Goal: Transaction & Acquisition: Purchase product/service

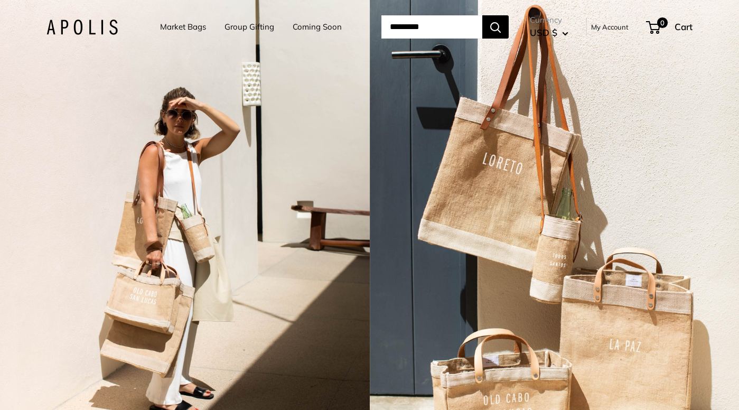
click at [168, 27] on link "Market Bags" at bounding box center [183, 27] width 46 height 15
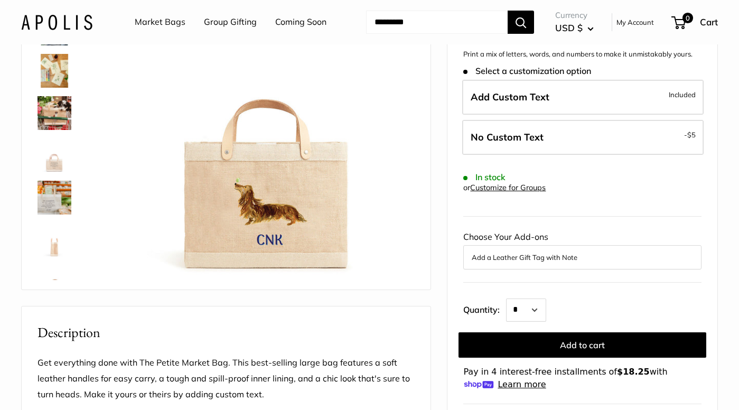
click at [61, 103] on img at bounding box center [55, 113] width 34 height 34
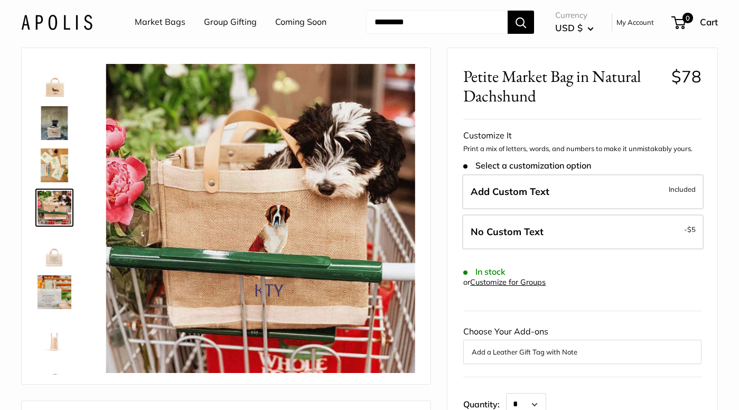
scroll to position [53, 0]
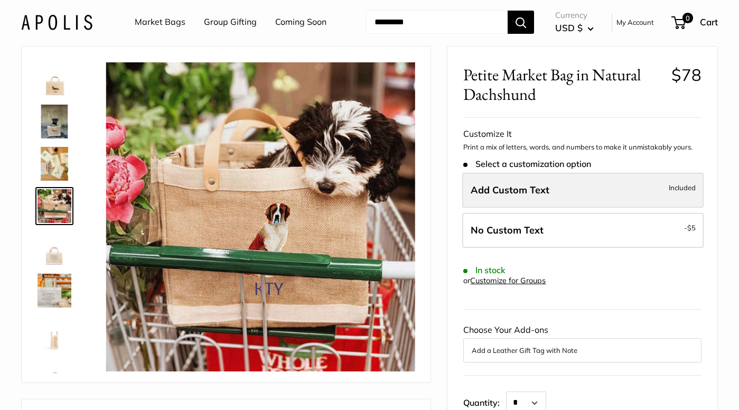
click at [505, 187] on span "Add Custom Text" at bounding box center [510, 190] width 79 height 12
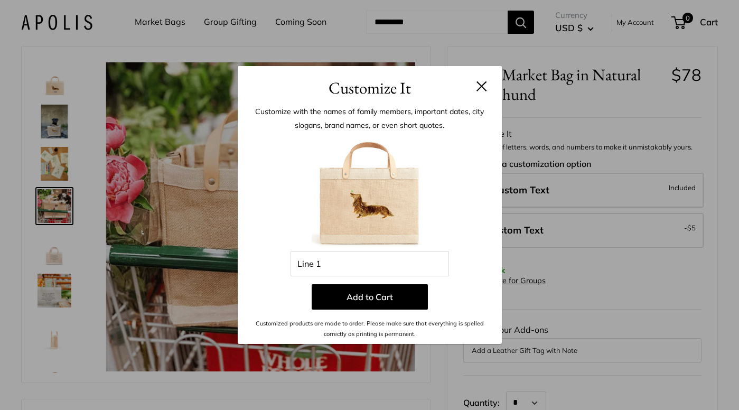
click at [485, 85] on button at bounding box center [482, 86] width 11 height 11
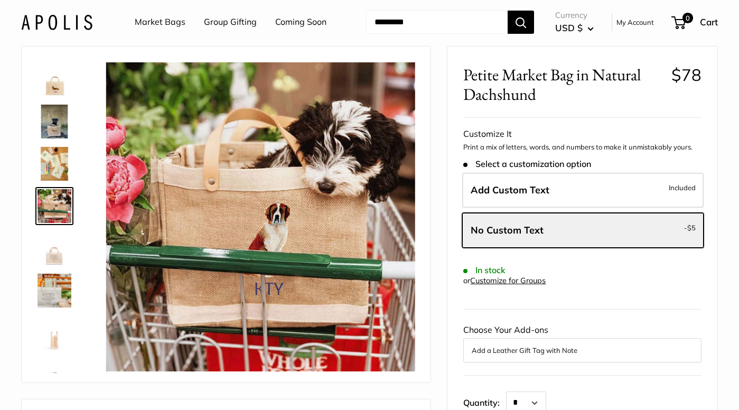
click at [54, 127] on img at bounding box center [55, 122] width 34 height 34
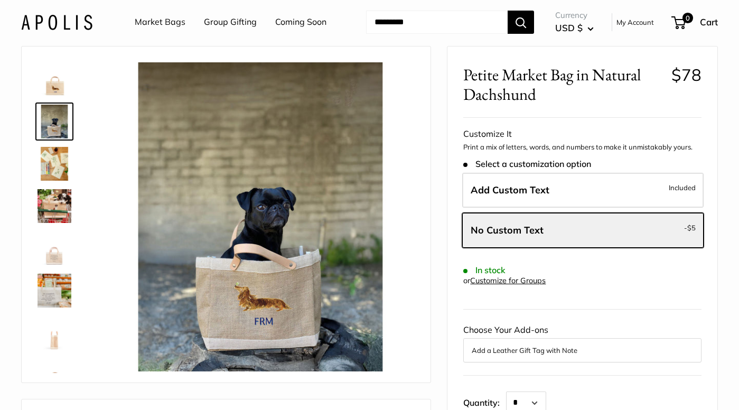
click at [54, 91] on img at bounding box center [55, 79] width 34 height 34
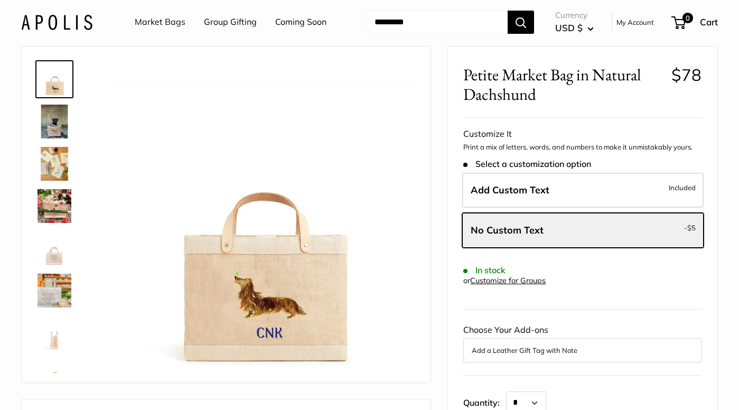
click at [55, 150] on img at bounding box center [55, 164] width 34 height 34
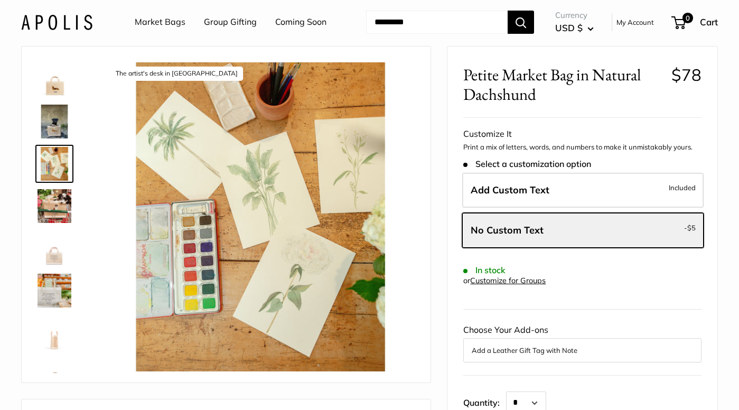
click at [55, 202] on img at bounding box center [55, 206] width 34 height 34
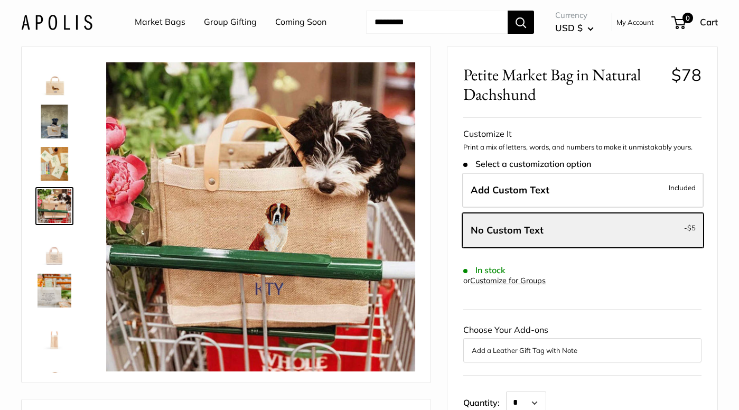
click at [53, 248] on img at bounding box center [55, 248] width 34 height 34
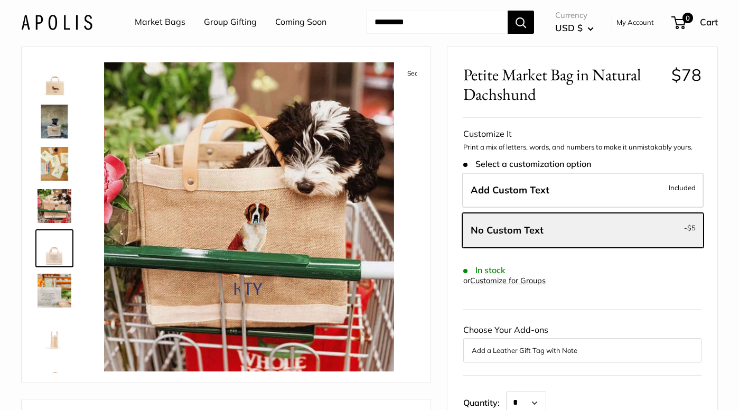
scroll to position [25, 0]
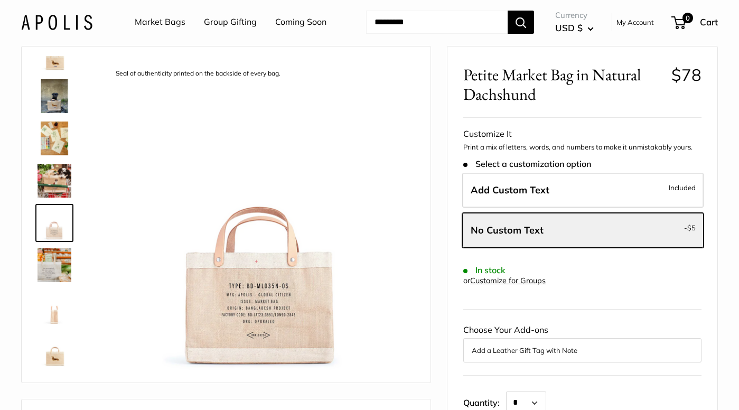
click at [53, 280] on img at bounding box center [55, 265] width 34 height 34
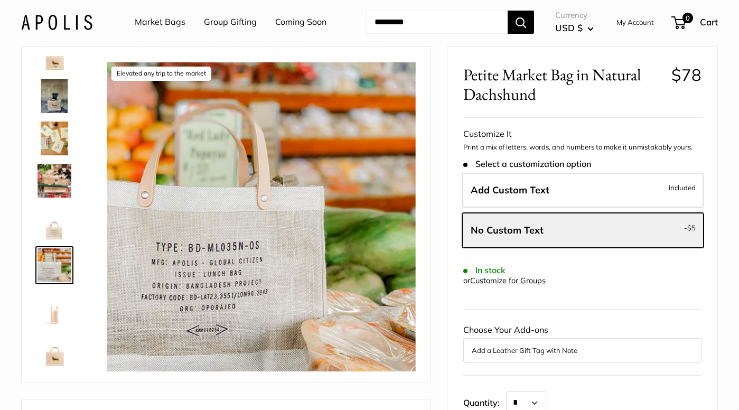
click at [54, 319] on img at bounding box center [55, 308] width 34 height 34
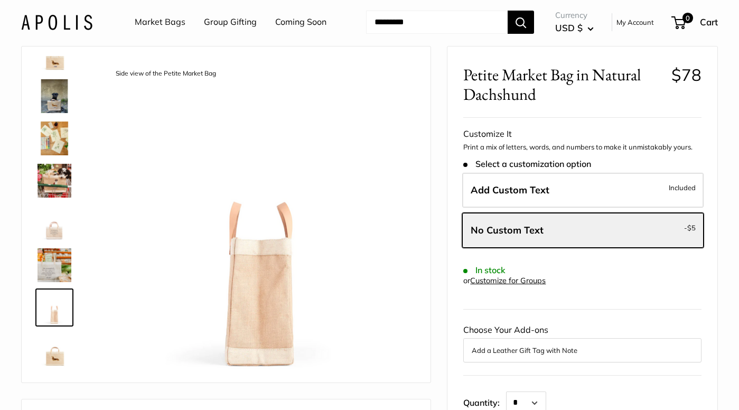
click at [60, 359] on img at bounding box center [55, 350] width 34 height 34
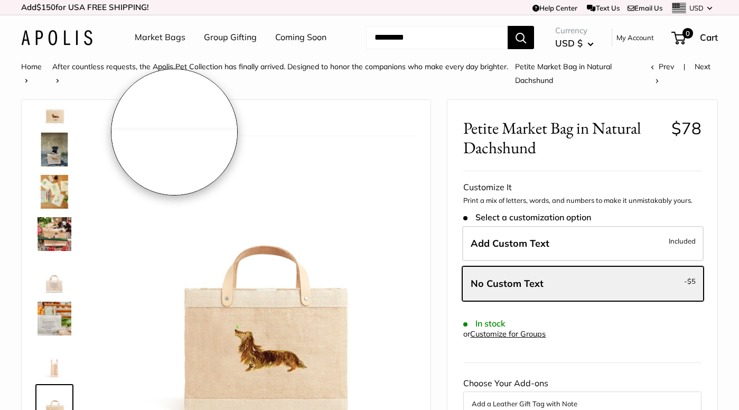
scroll to position [0, 0]
click at [156, 38] on link "Market Bags" at bounding box center [160, 38] width 51 height 16
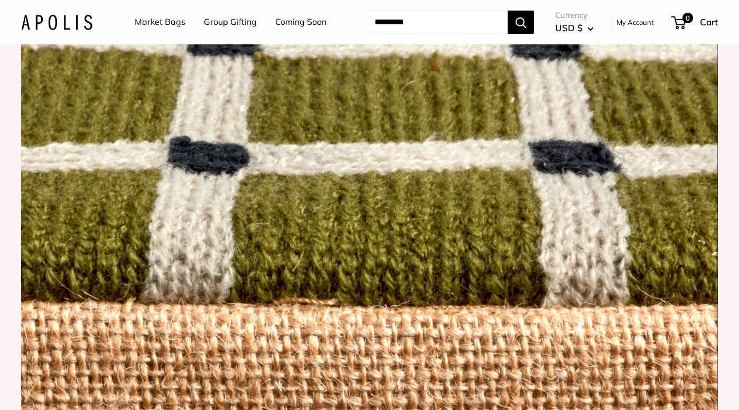
scroll to position [914, 0]
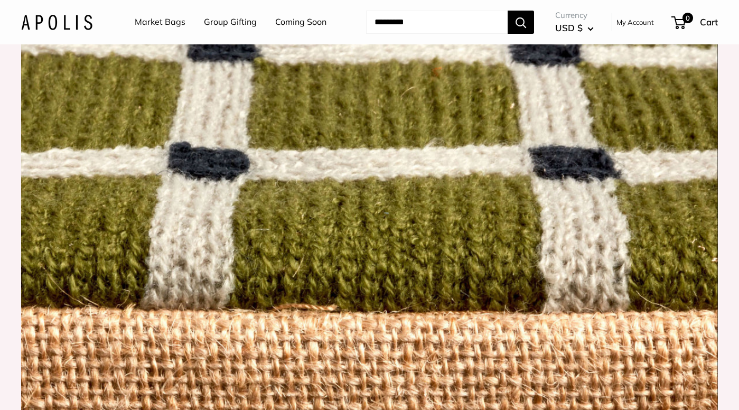
click at [312, 23] on link "Coming Soon" at bounding box center [300, 22] width 51 height 16
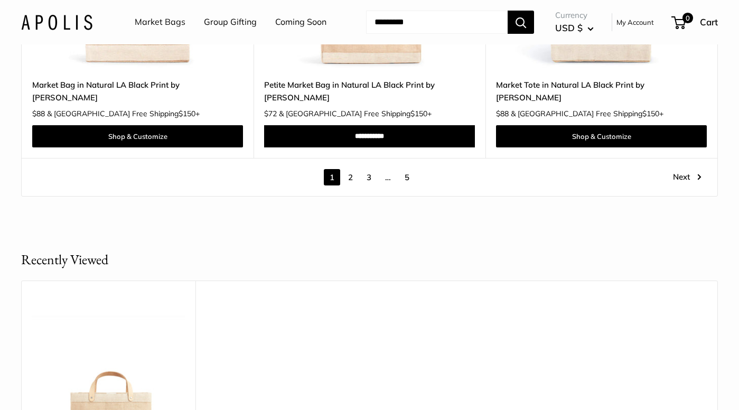
scroll to position [5912, 0]
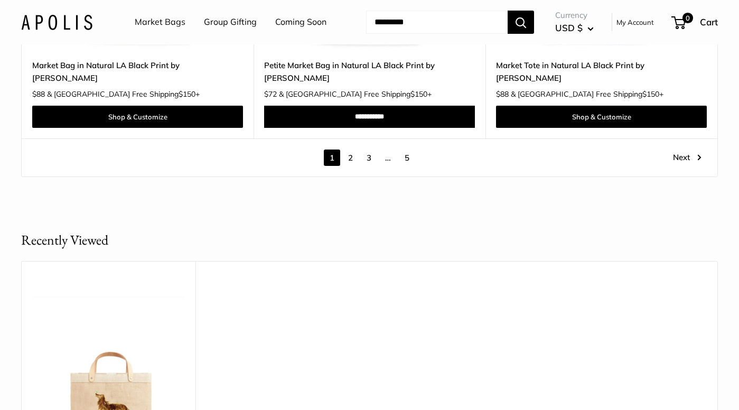
click at [350, 150] on link "2" at bounding box center [350, 158] width 16 height 16
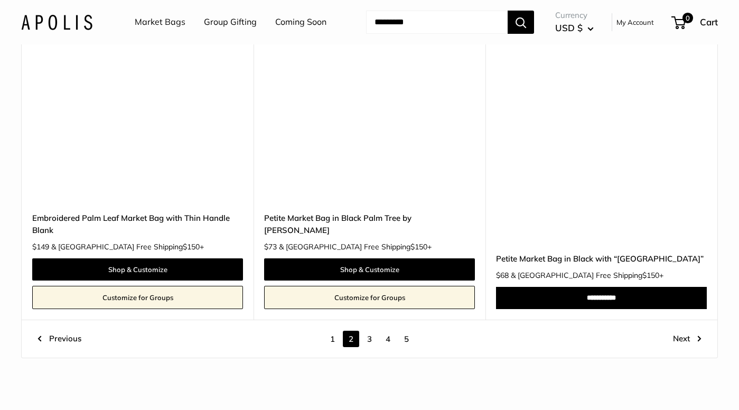
scroll to position [5543, 0]
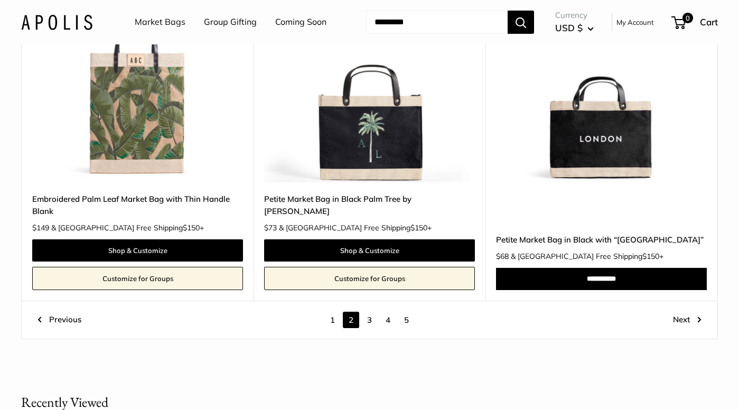
click at [372, 312] on link "3" at bounding box center [369, 320] width 16 height 16
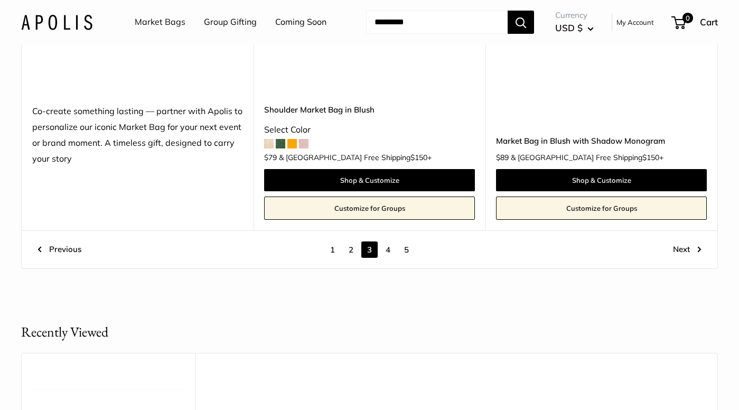
scroll to position [5714, 0]
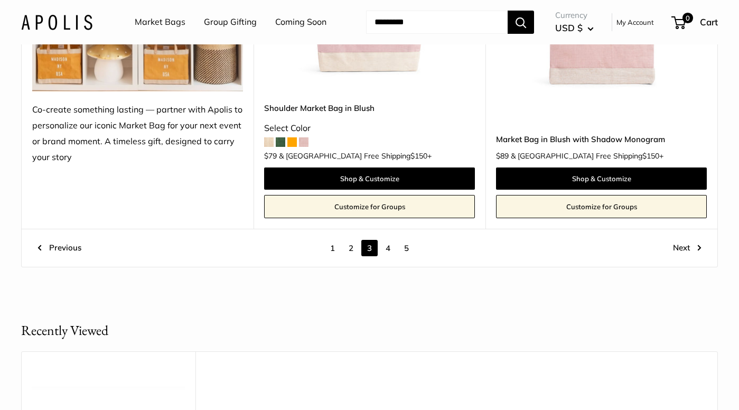
click at [392, 240] on link "4" at bounding box center [388, 248] width 16 height 16
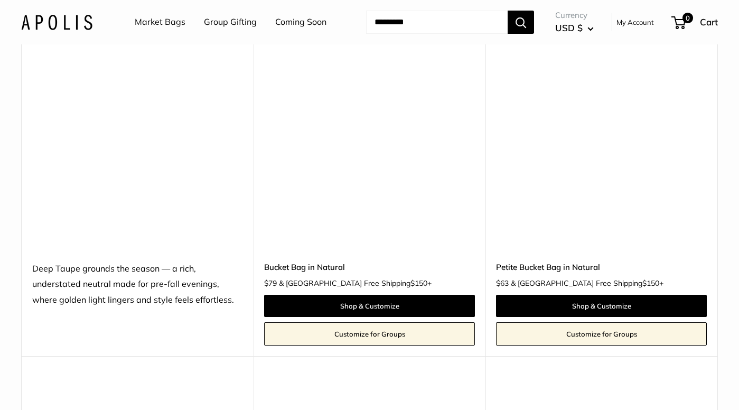
scroll to position [2368, 0]
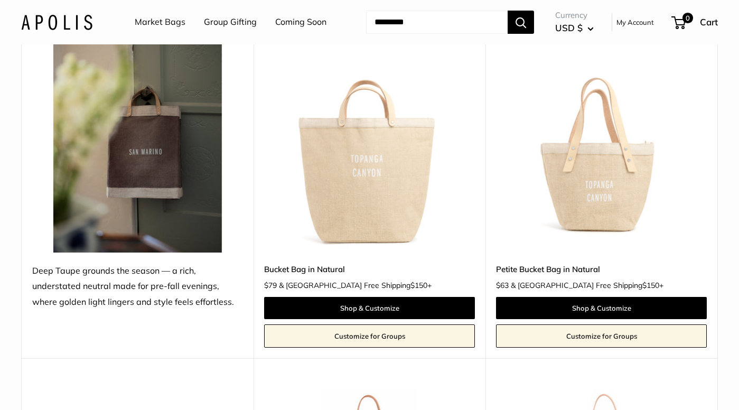
click at [0, 0] on img at bounding box center [0, 0] width 0 height 0
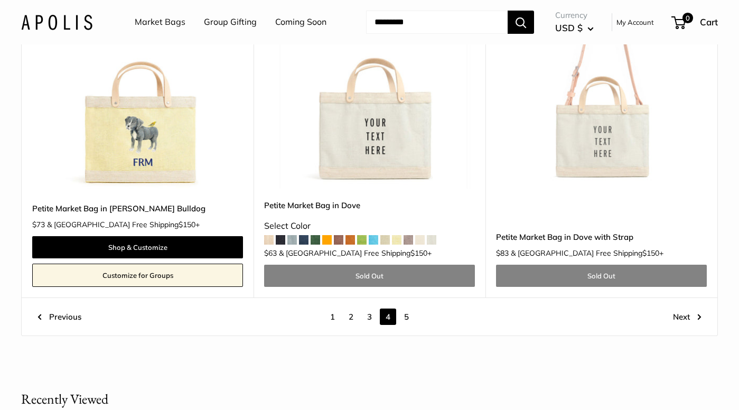
scroll to position [5639, 0]
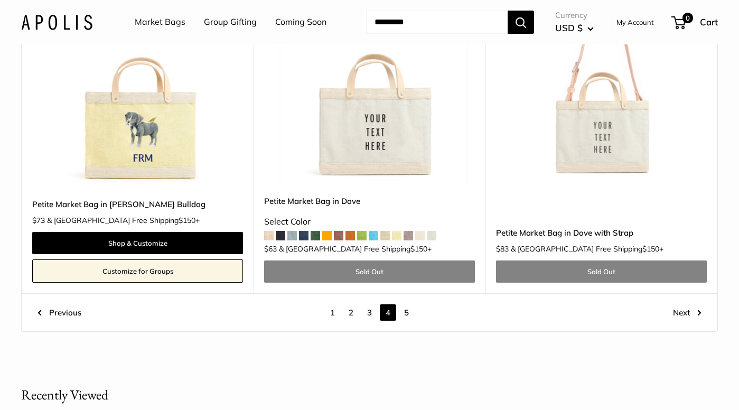
click at [404, 304] on link "5" at bounding box center [406, 312] width 16 height 16
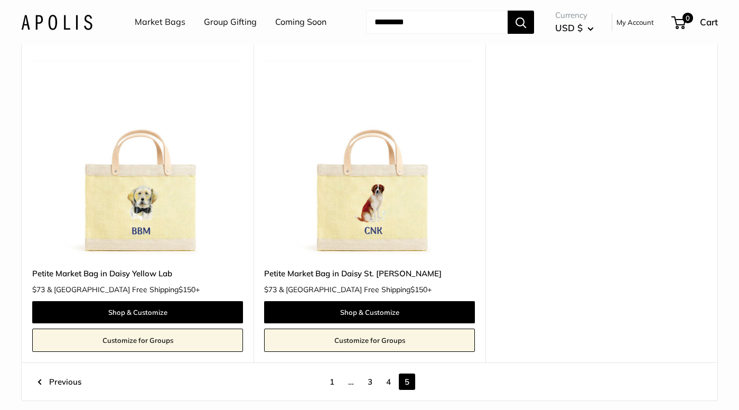
scroll to position [147, 0]
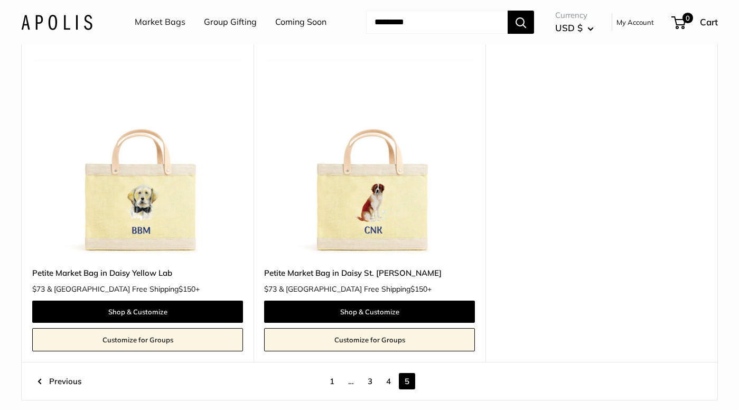
click at [405, 25] on input "Search..." at bounding box center [437, 22] width 142 height 23
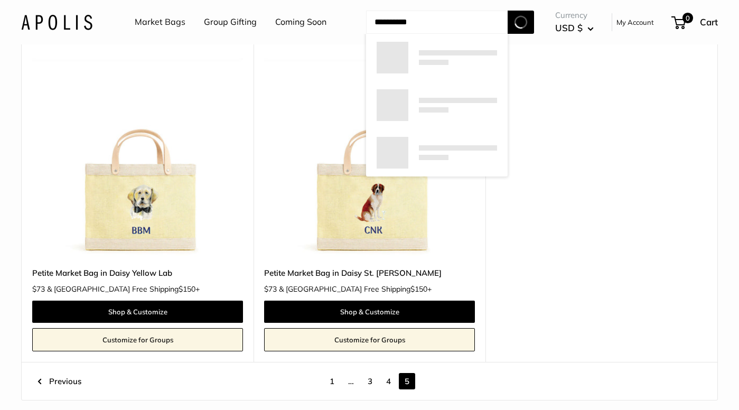
type input "**********"
click at [522, 22] on button "Search" at bounding box center [521, 22] width 26 height 23
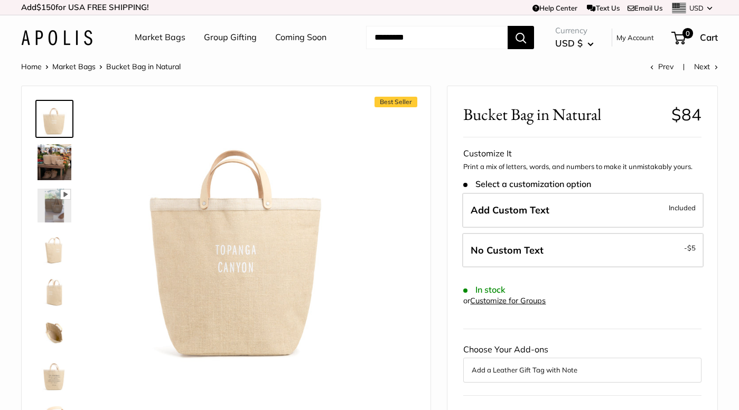
click at [57, 164] on img at bounding box center [55, 162] width 34 height 36
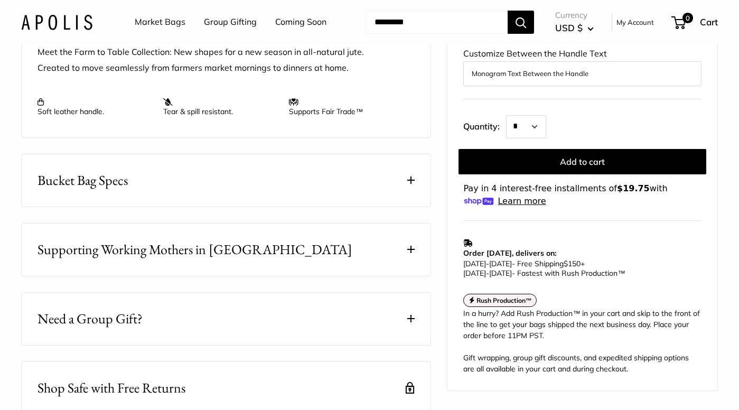
scroll to position [450, 0]
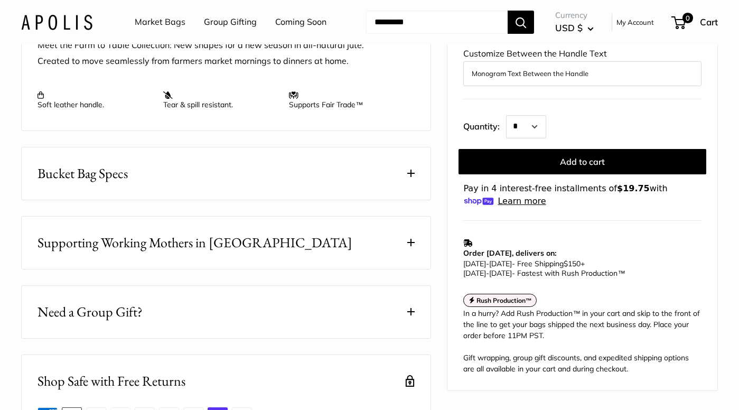
click at [363, 192] on button "Bucket Bag Specs" at bounding box center [226, 173] width 409 height 52
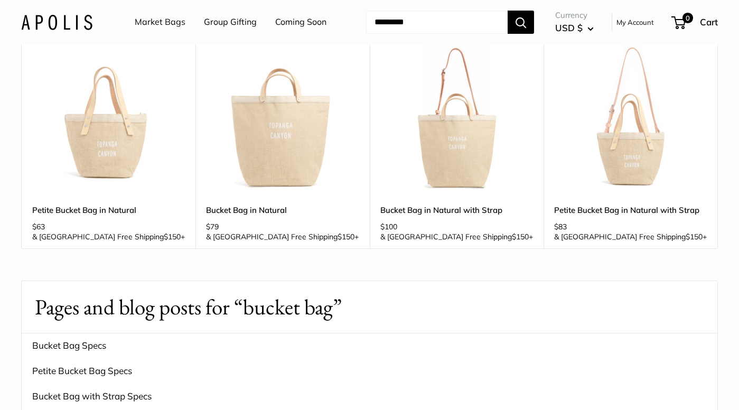
scroll to position [83, 0]
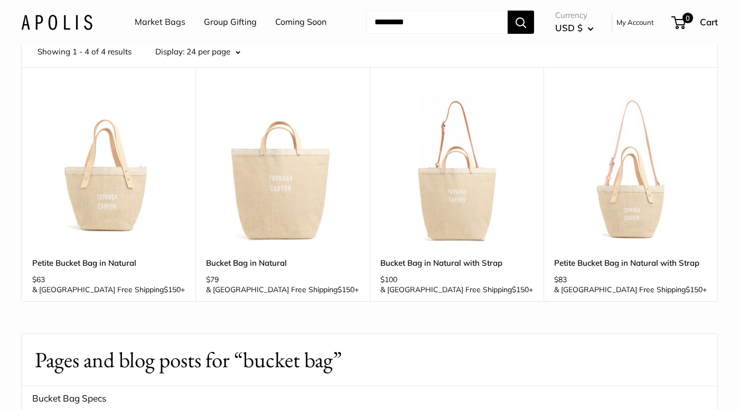
click at [0, 0] on img at bounding box center [0, 0] width 0 height 0
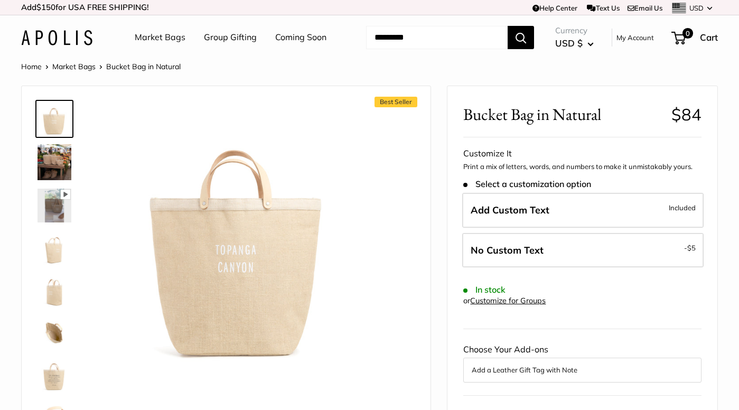
click at [42, 258] on img at bounding box center [55, 248] width 34 height 34
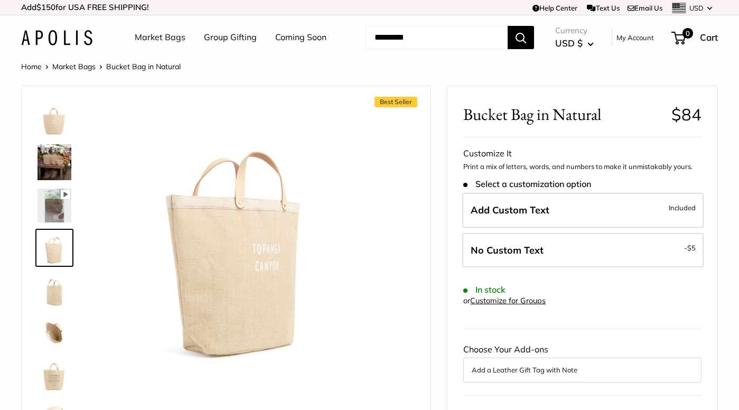
click at [59, 206] on img at bounding box center [55, 206] width 34 height 34
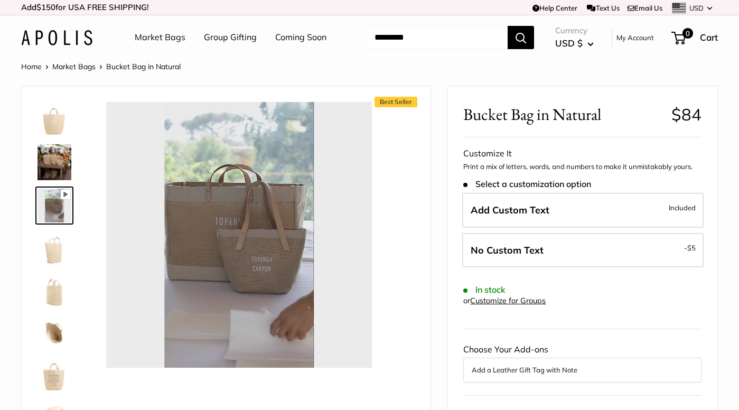
type input "*"
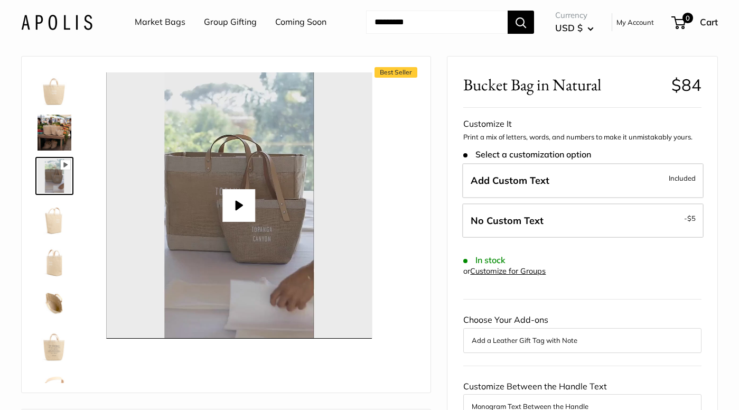
scroll to position [50, 0]
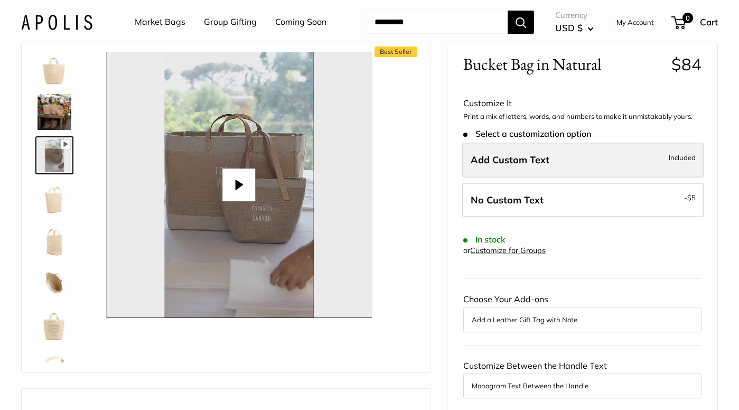
click at [504, 162] on span "Add Custom Text" at bounding box center [510, 160] width 79 height 12
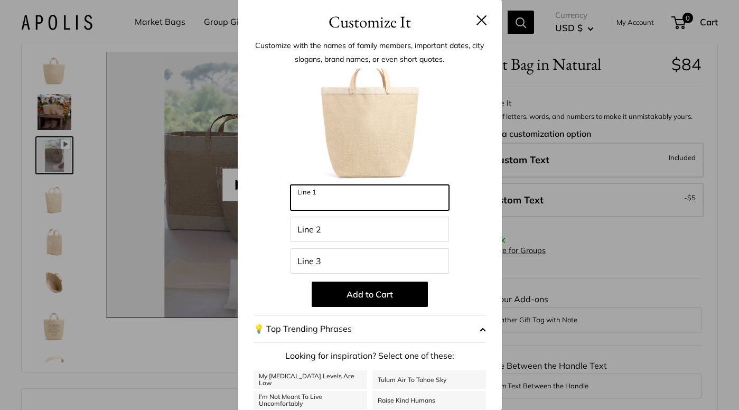
click at [384, 207] on input "Line 1" at bounding box center [370, 197] width 159 height 25
type input "*"
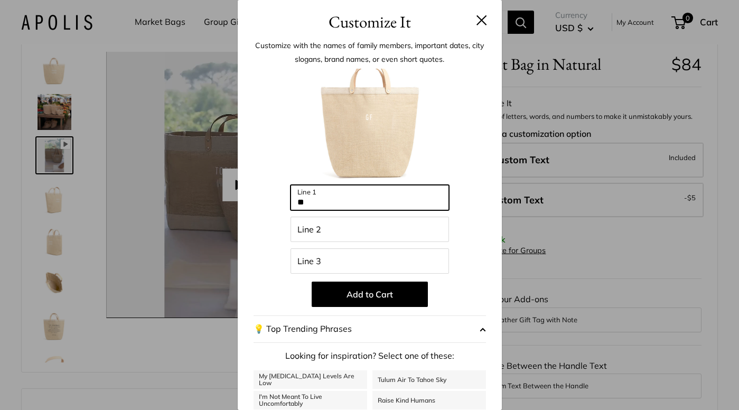
type input "*"
type input "**********"
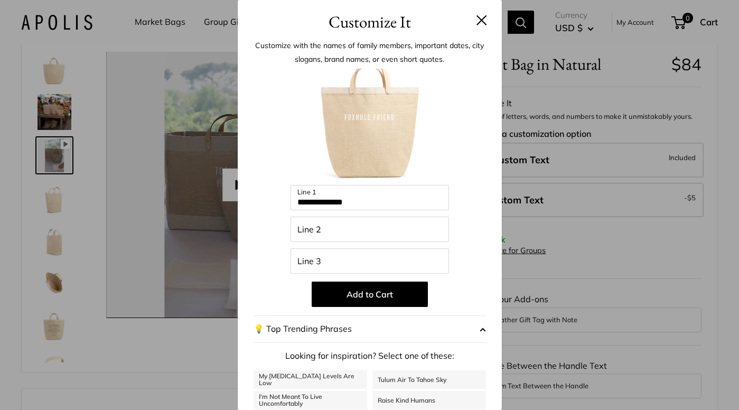
click at [480, 21] on button at bounding box center [482, 20] width 11 height 11
